Goal: Information Seeking & Learning: Learn about a topic

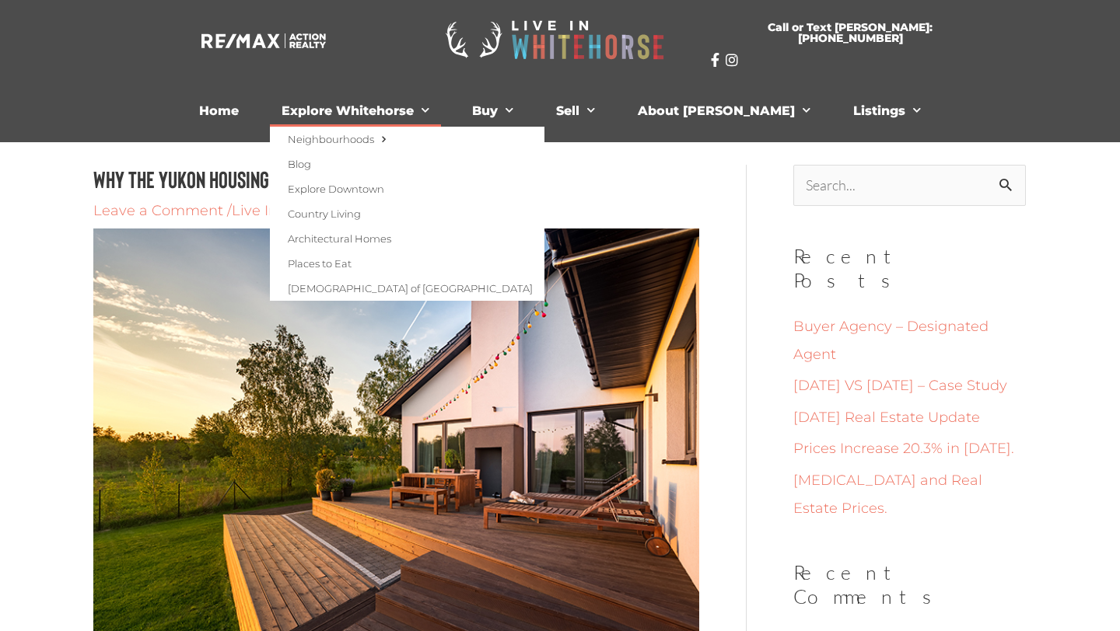
click at [382, 107] on link "Explore Whitehorse" at bounding box center [355, 111] width 171 height 31
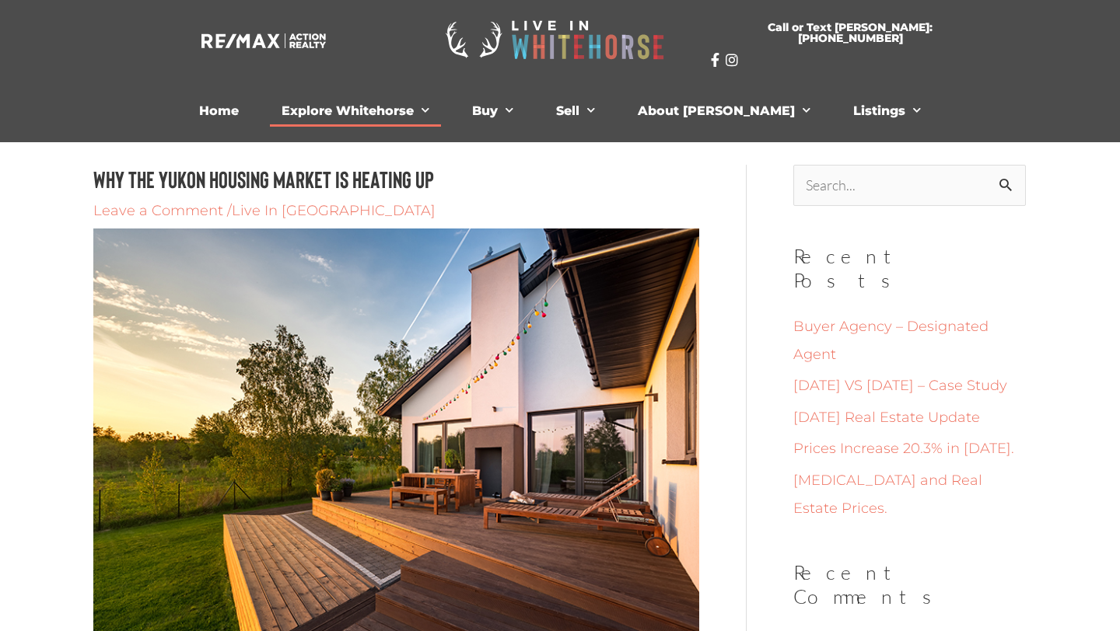
click at [381, 109] on link "Explore Whitehorse" at bounding box center [355, 111] width 171 height 31
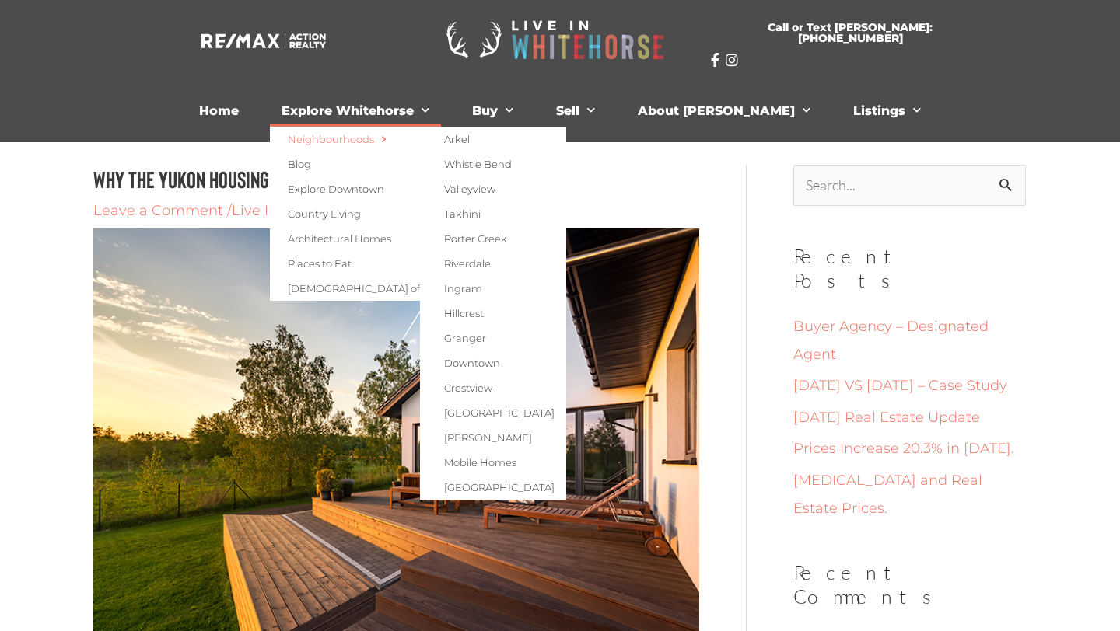
click at [379, 137] on link "Neighbourhoods" at bounding box center [407, 139] width 274 height 25
click at [512, 266] on link "Riverdale" at bounding box center [493, 263] width 146 height 25
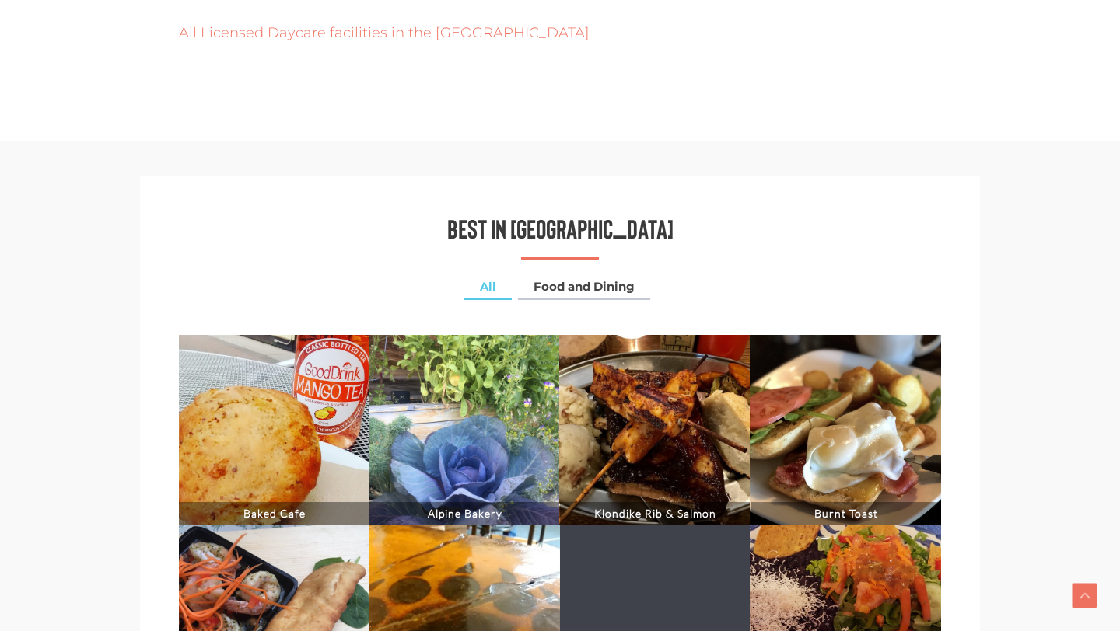
scroll to position [4282, 0]
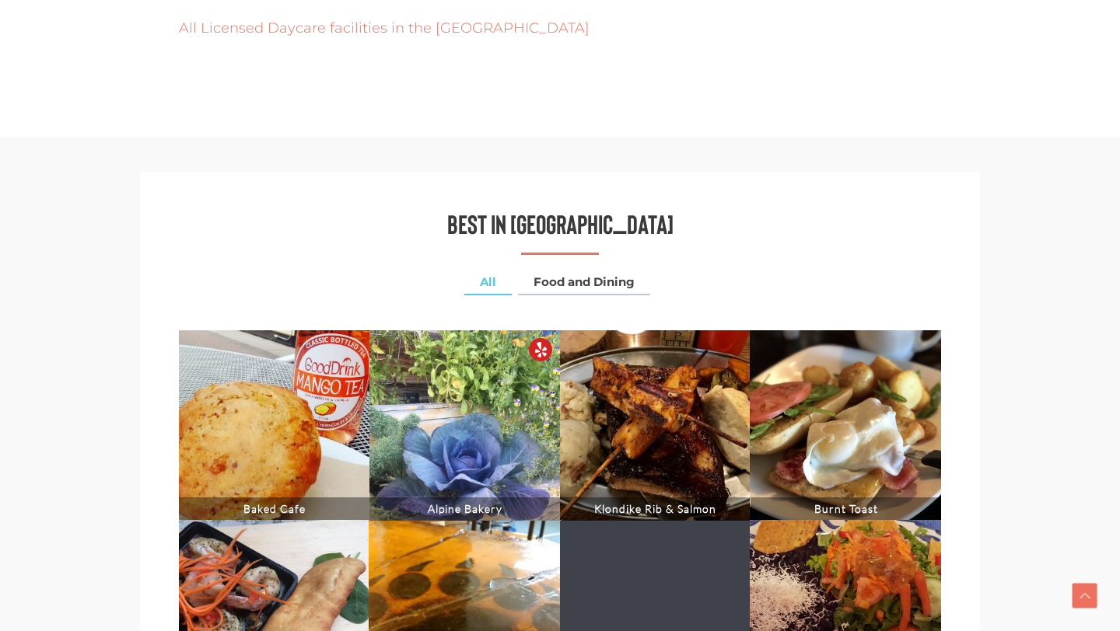
click at [429, 330] on div at bounding box center [464, 425] width 191 height 191
click at [425, 330] on div at bounding box center [464, 425] width 191 height 191
click at [442, 330] on div at bounding box center [464, 425] width 191 height 191
click at [449, 330] on div at bounding box center [464, 425] width 191 height 191
